Goal: Transaction & Acquisition: Download file/media

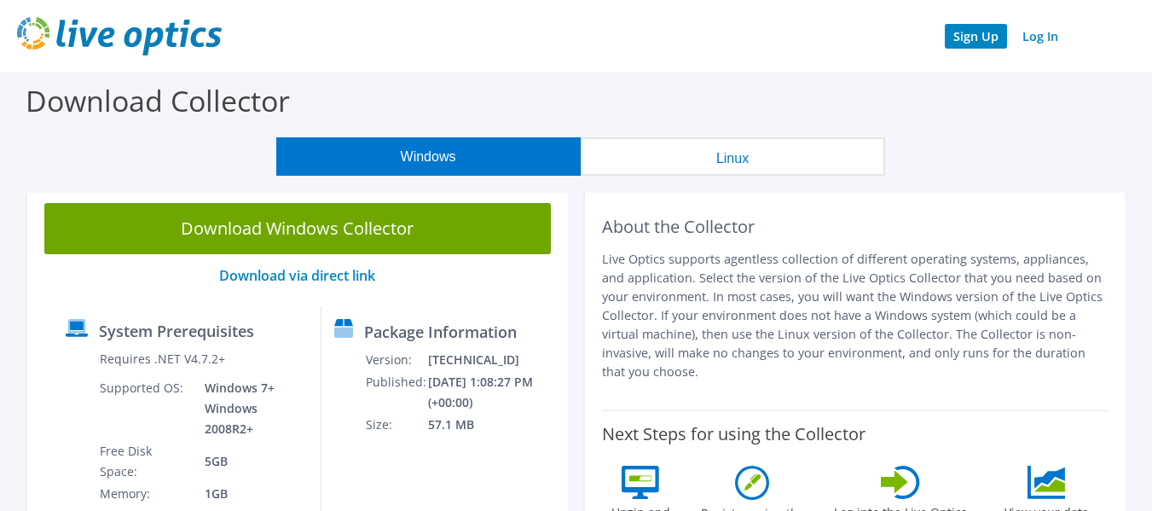
click at [970, 38] on link "Sign Up" at bounding box center [975, 36] width 62 height 25
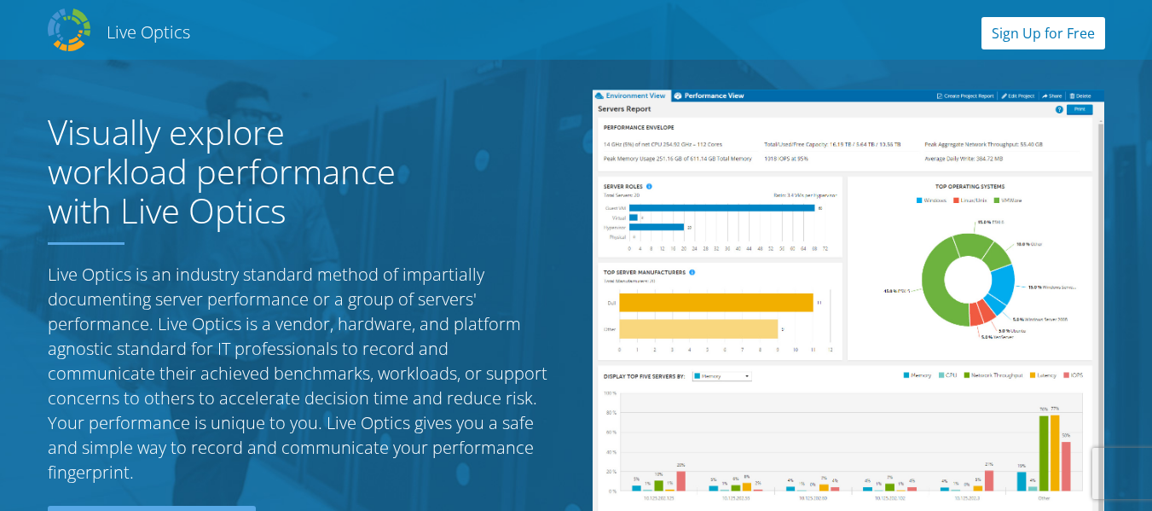
drag, startPoint x: 1019, startPoint y: 25, endPoint x: 1007, endPoint y: 32, distance: 13.7
click at [1019, 25] on link "Sign Up for Free" at bounding box center [1043, 33] width 124 height 32
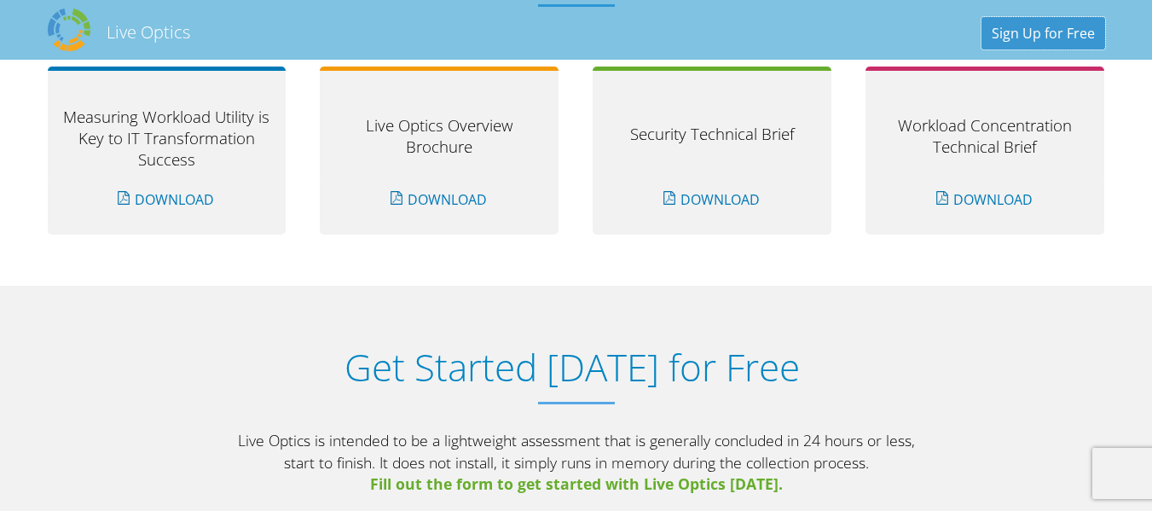
scroll to position [1777, 0]
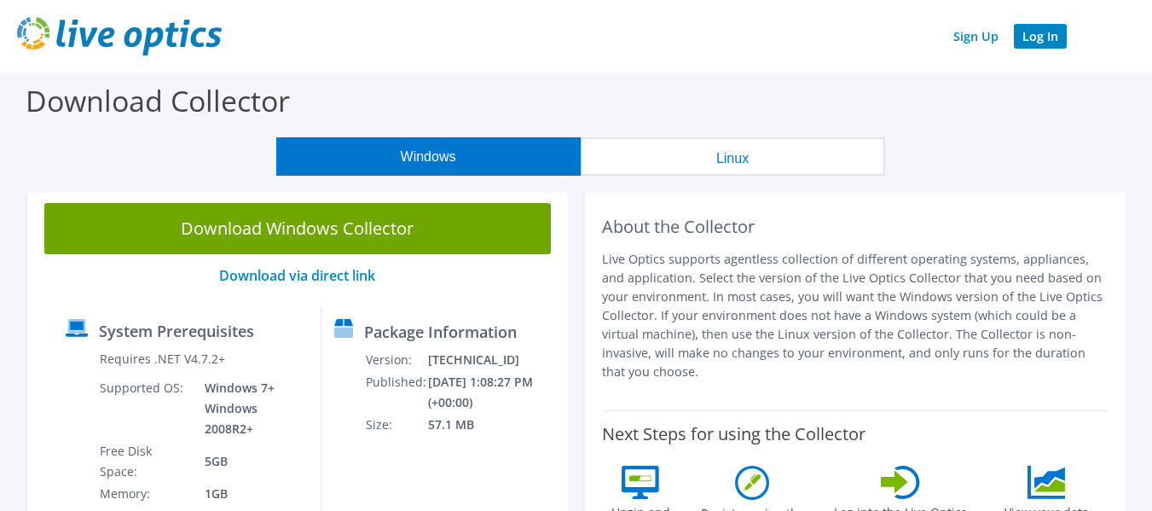
click at [1048, 42] on link "Log In" at bounding box center [1039, 36] width 53 height 25
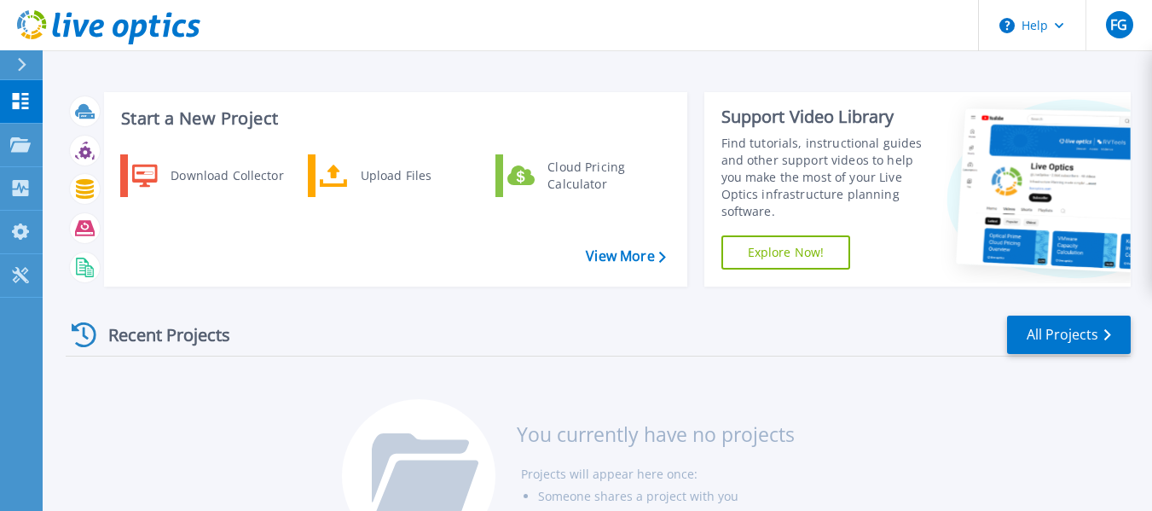
click at [21, 55] on div at bounding box center [28, 64] width 27 height 29
click at [404, 276] on div "Download Collector Upload Files Cloud Pricing Calculator" at bounding box center [392, 214] width 571 height 128
click at [265, 186] on div "Download Collector" at bounding box center [226, 176] width 129 height 34
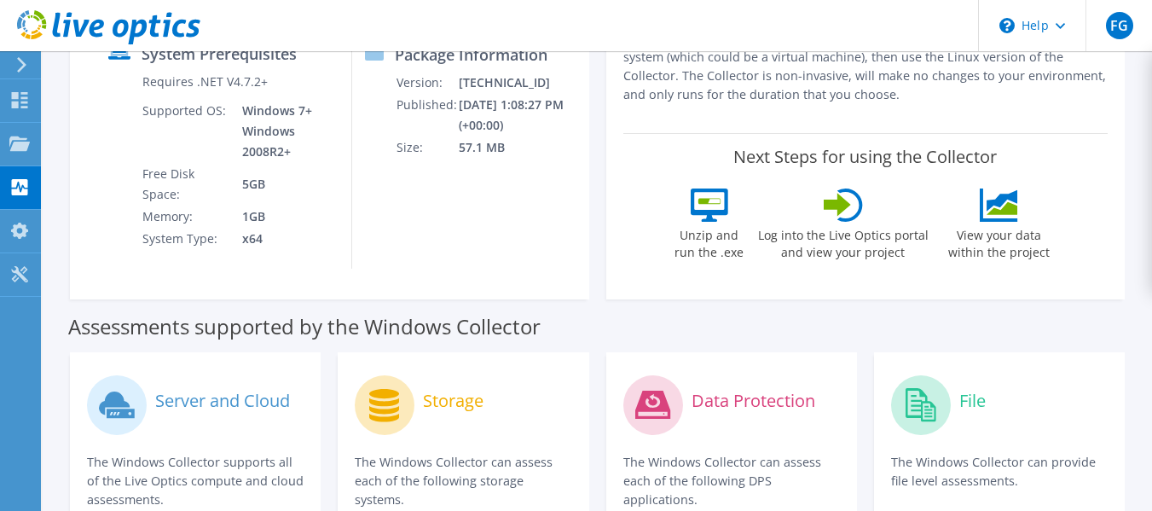
scroll to position [85, 0]
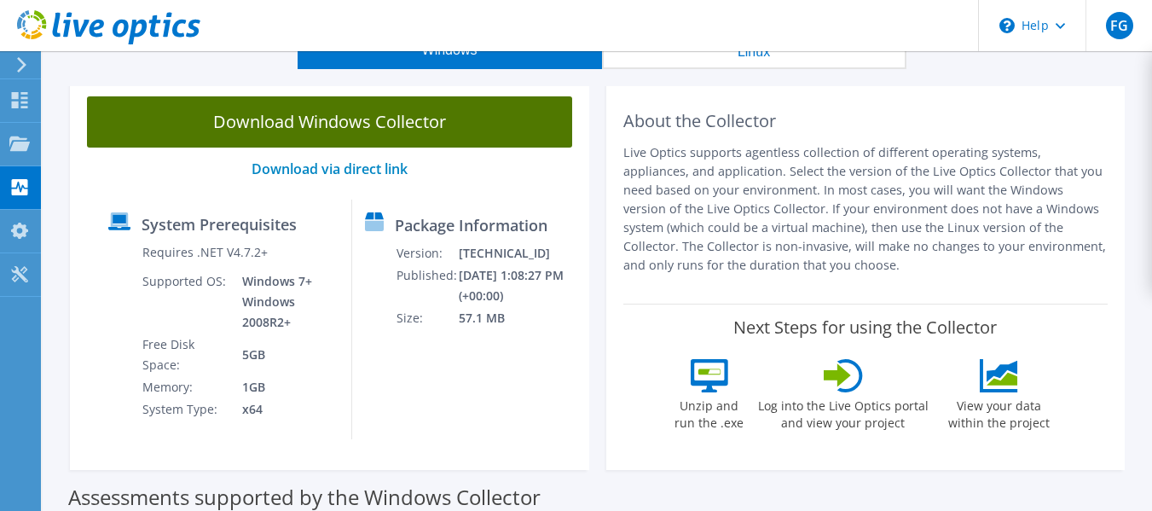
click at [411, 138] on link "Download Windows Collector" at bounding box center [329, 121] width 485 height 51
